Goal: Browse casually: Explore the website without a specific task or goal

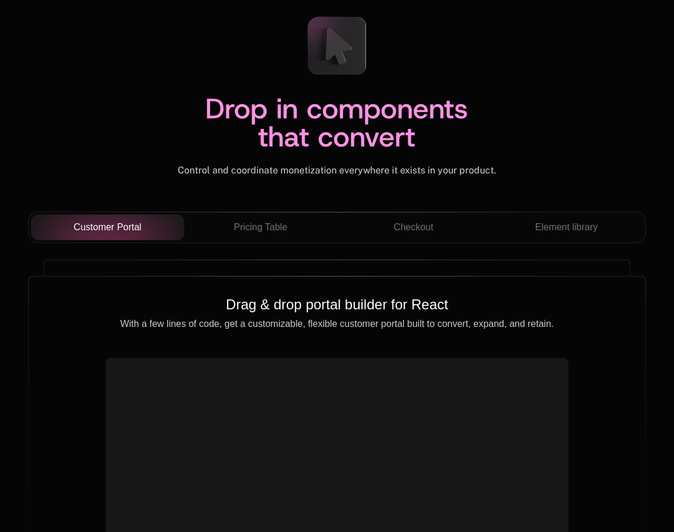
scroll to position [4067, 0]
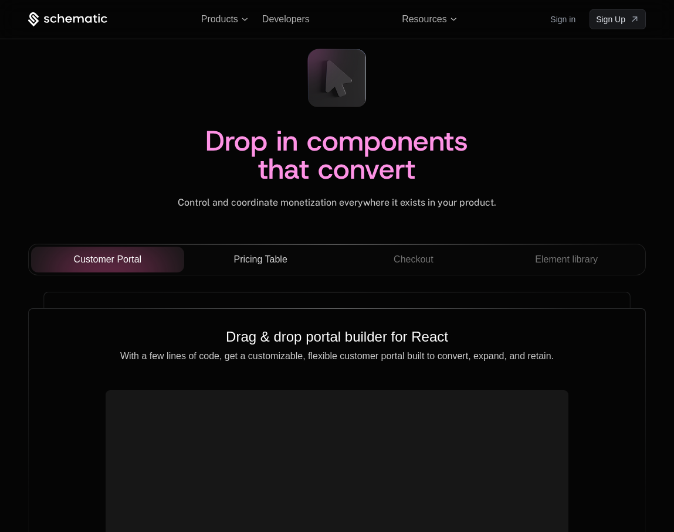
click at [262, 259] on span "Pricing Table" at bounding box center [259, 260] width 53 height 14
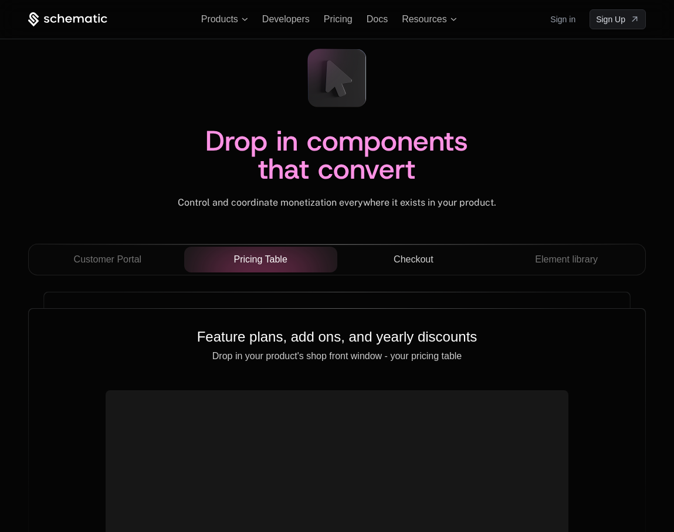
click at [437, 257] on div "Checkout" at bounding box center [413, 260] width 134 height 14
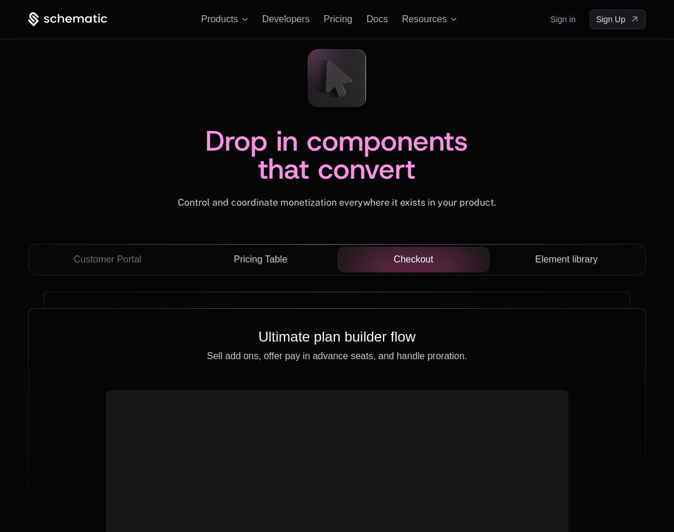
click at [576, 269] on button "Element library" at bounding box center [565, 260] width 153 height 26
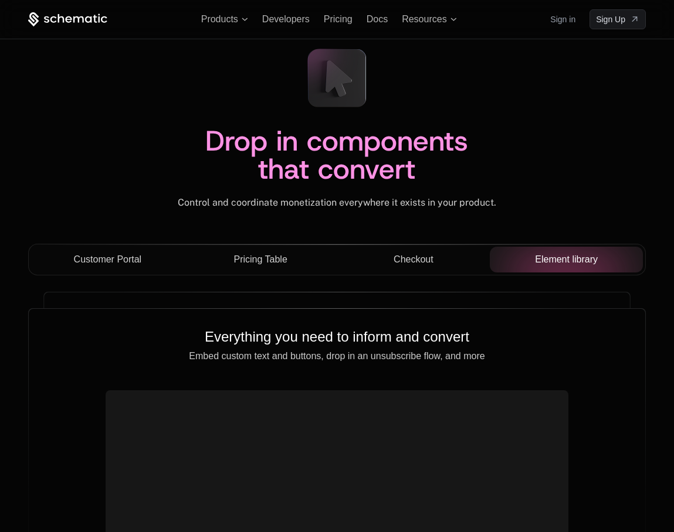
click at [101, 268] on button "Customer Portal" at bounding box center [107, 260] width 153 height 26
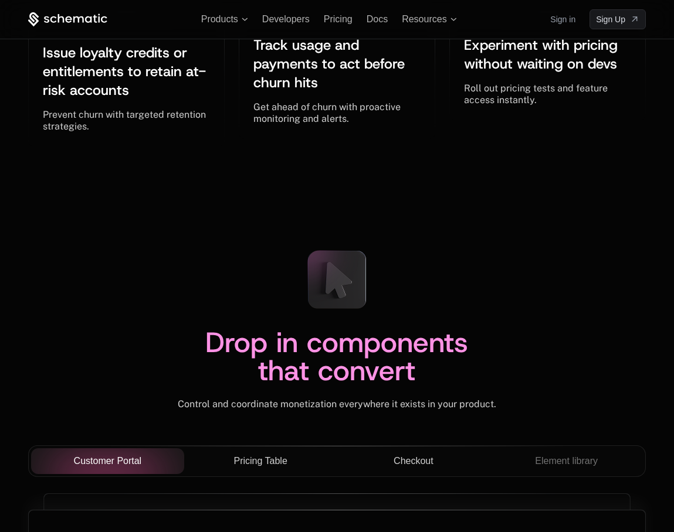
scroll to position [3789, 0]
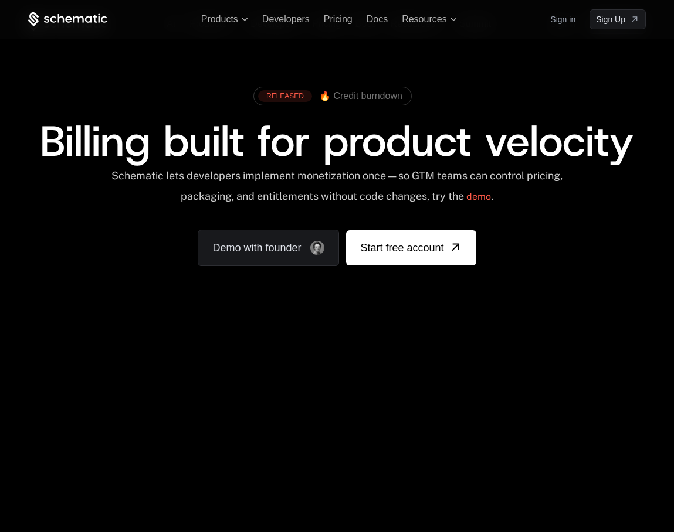
scroll to position [3789, 0]
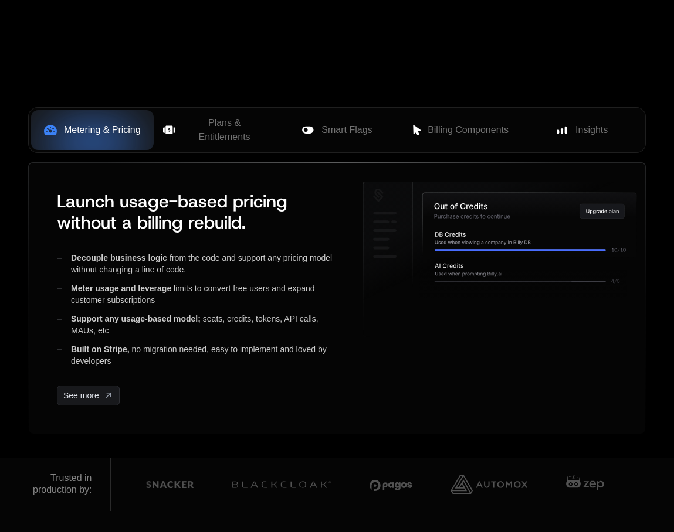
scroll to position [515, 0]
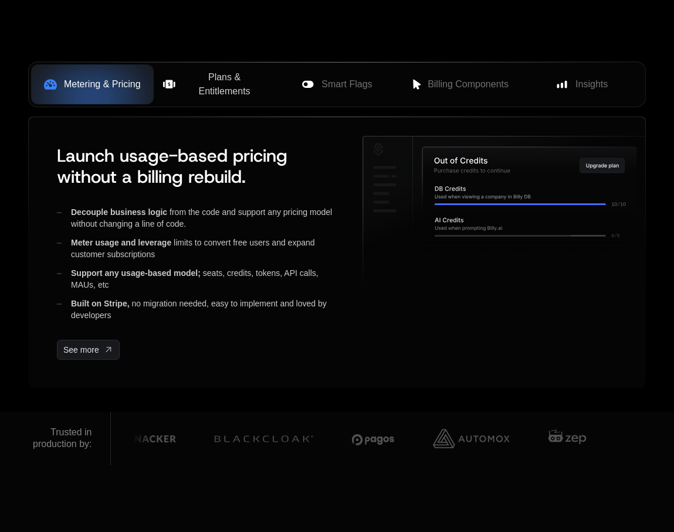
click at [231, 89] on span "Plans & Entitlements" at bounding box center [224, 84] width 84 height 28
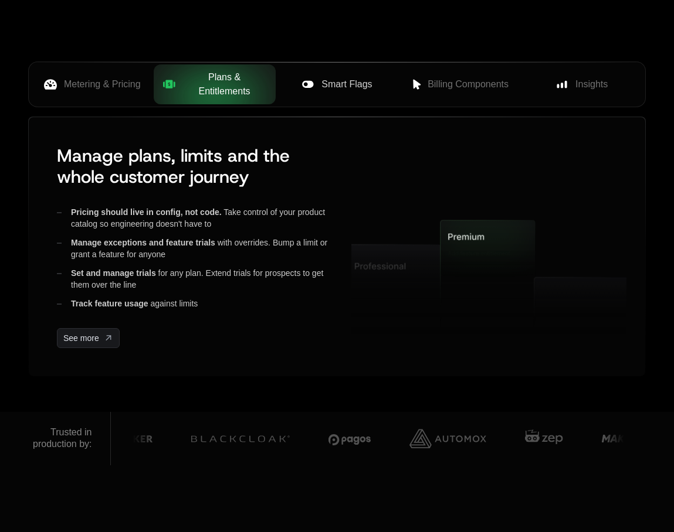
click at [345, 96] on button "Smart Flags" at bounding box center [337, 84] width 123 height 40
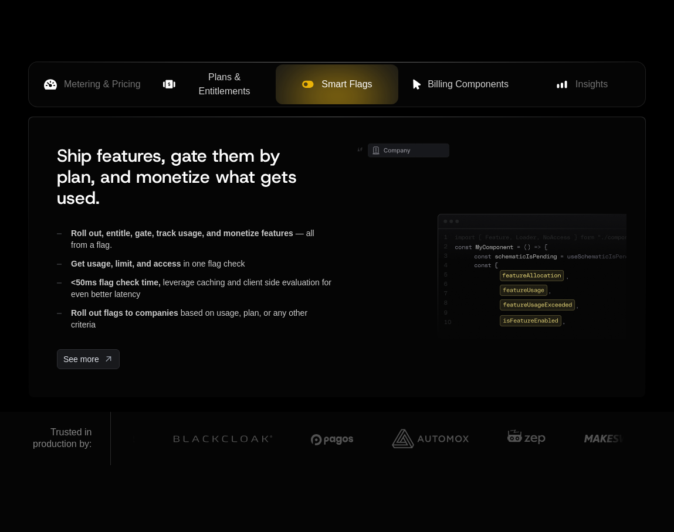
click at [450, 90] on span "Billing Components" at bounding box center [467, 84] width 81 height 14
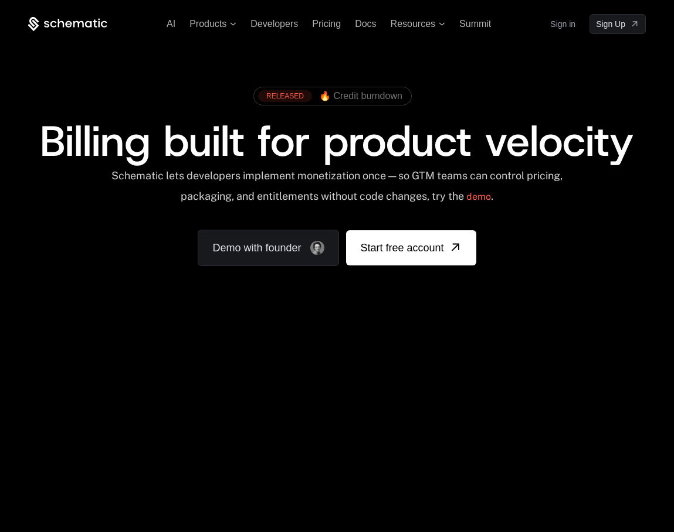
scroll to position [515, 0]
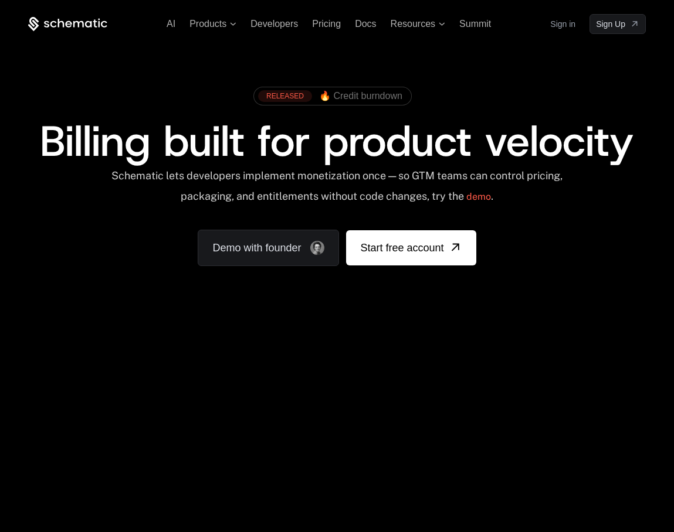
scroll to position [515, 0]
